Goal: Navigation & Orientation: Find specific page/section

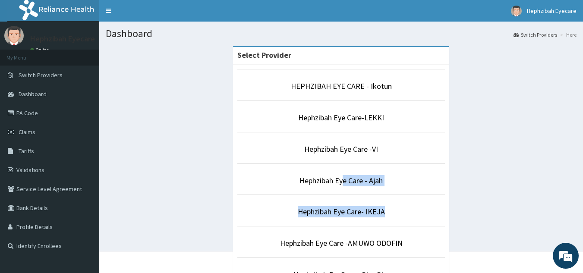
drag, startPoint x: 0, startPoint y: 0, endPoint x: 386, endPoint y: 217, distance: 442.8
click at [396, 217] on p "Hephzibah Eye Care- IKEJA" at bounding box center [341, 211] width 208 height 11
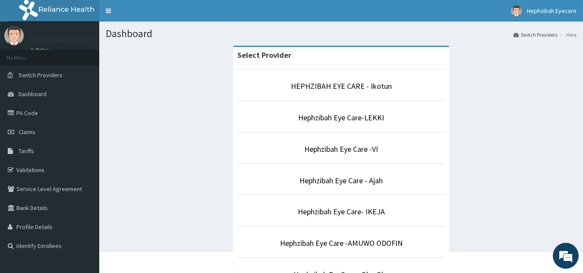
click at [396, 217] on p "Hephzibah Eye Care- IKEJA" at bounding box center [341, 211] width 208 height 11
click at [365, 210] on link "Hephzibah Eye Care- IKEJA" at bounding box center [341, 212] width 87 height 10
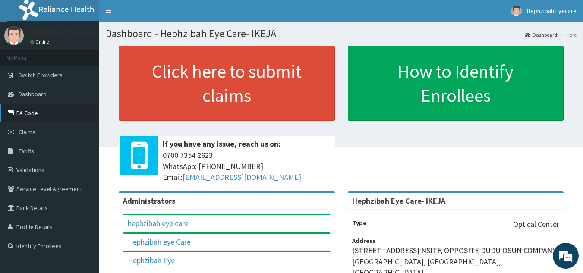
click at [9, 111] on icon at bounding box center [12, 113] width 9 height 6
